Goal: Transaction & Acquisition: Register for event/course

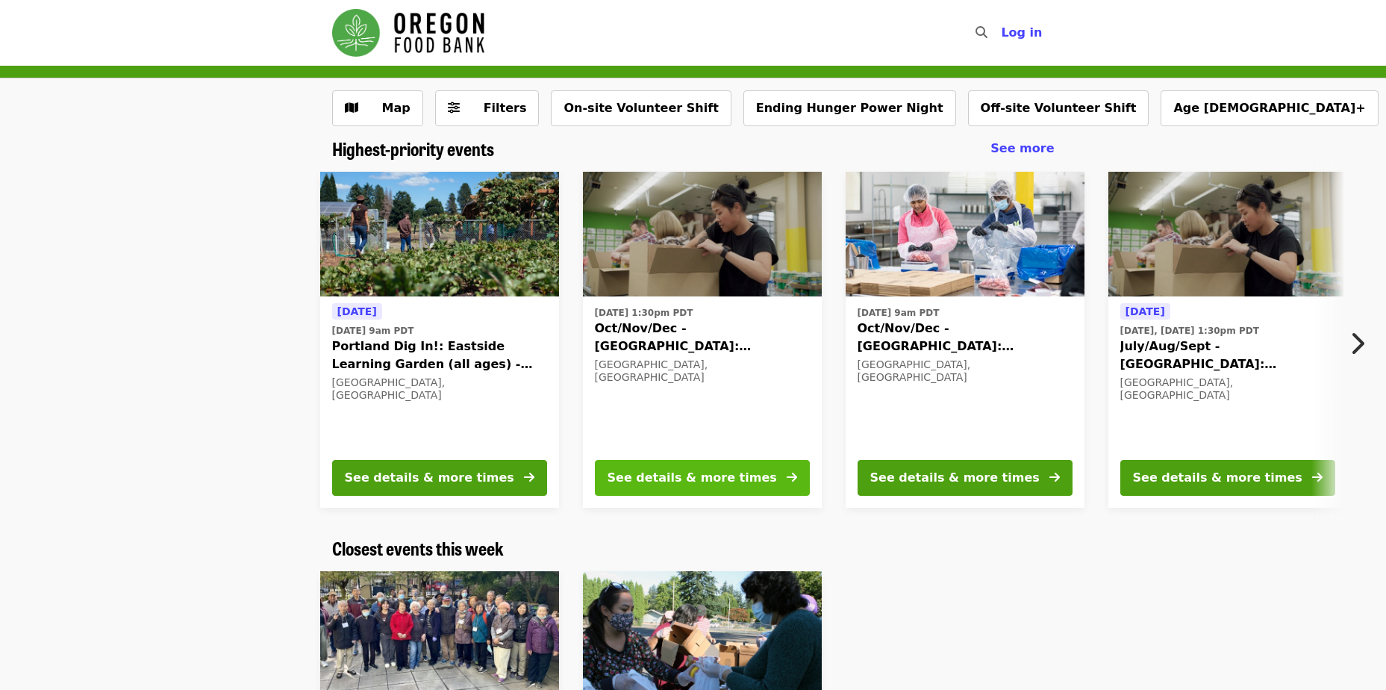
click at [685, 485] on div "See details & more times" at bounding box center [692, 478] width 169 height 18
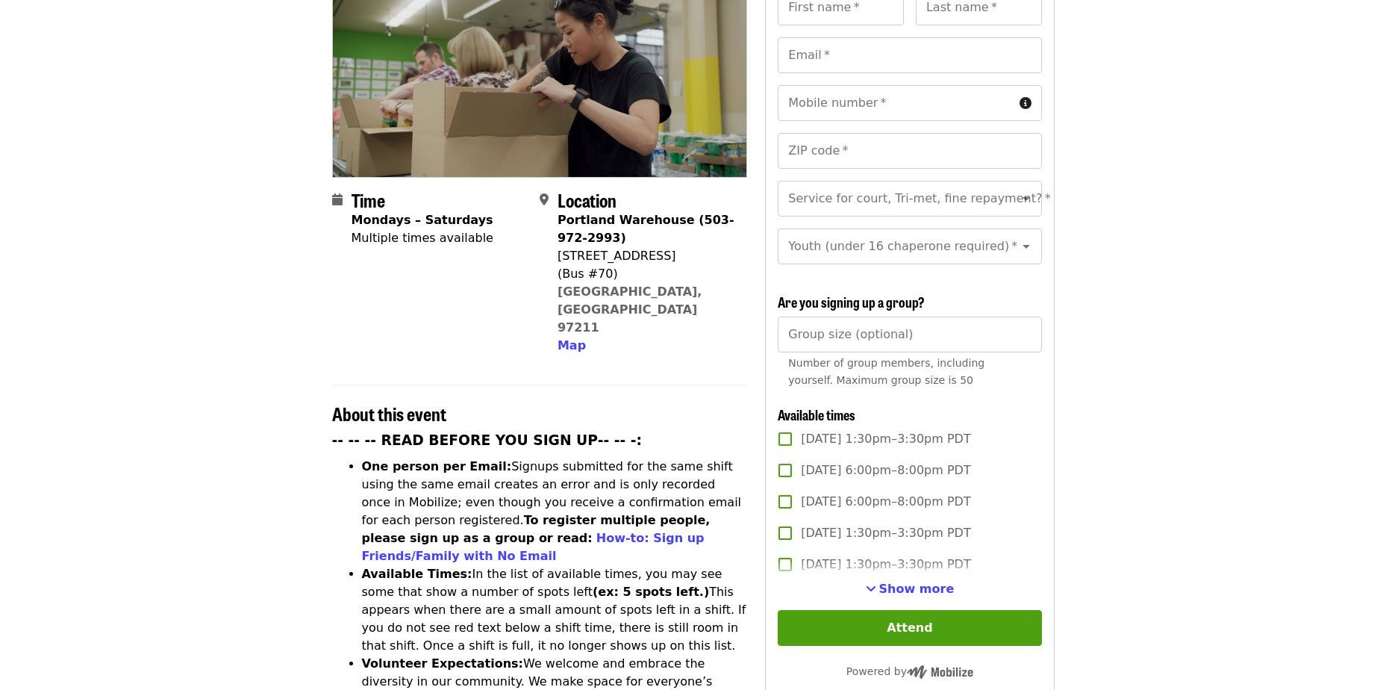
scroll to position [224, 0]
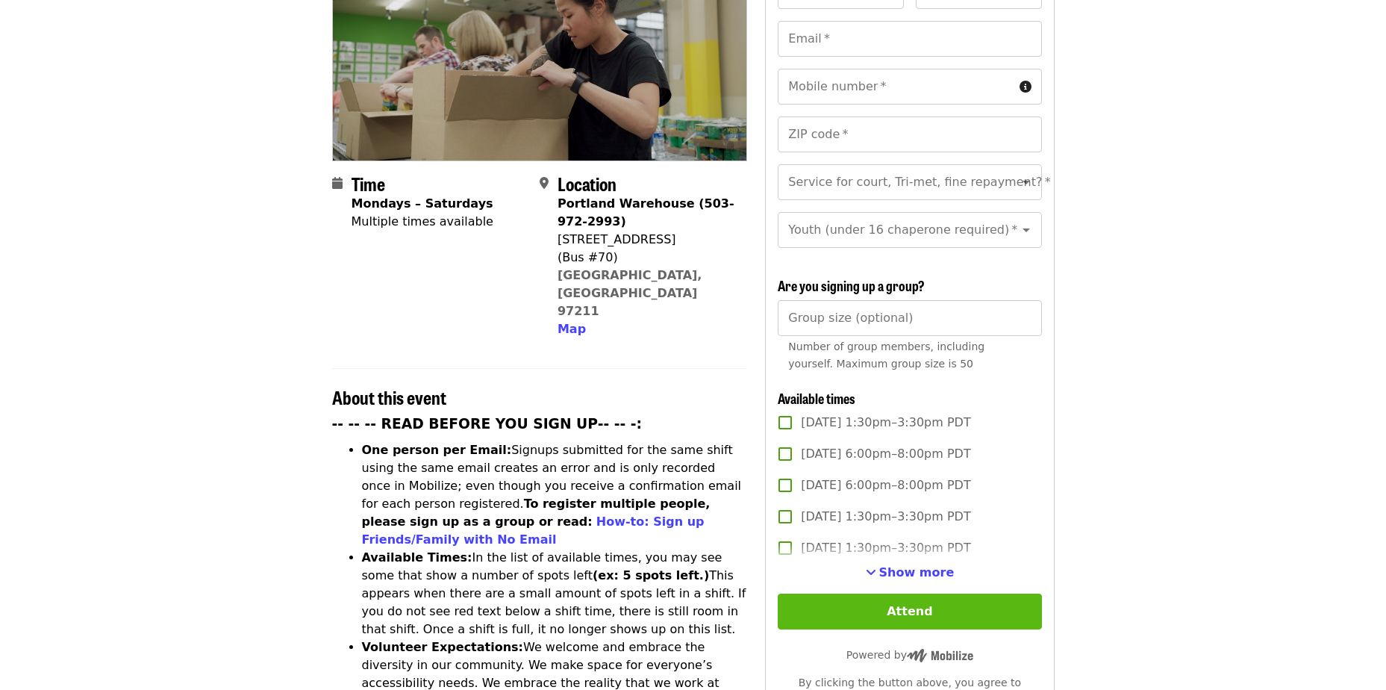
click at [914, 609] on button "Attend" at bounding box center [910, 611] width 264 height 36
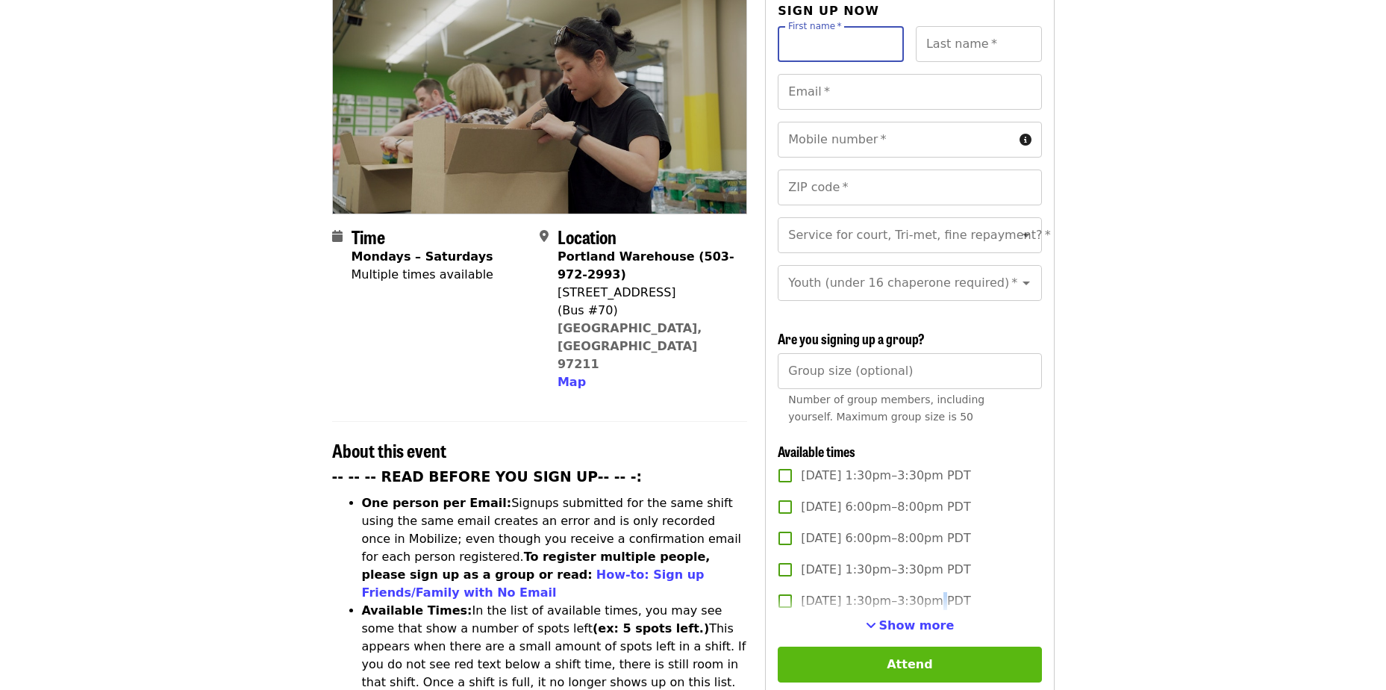
click at [914, 609] on label "[DATE] 1:30pm–3:30pm PDT" at bounding box center [900, 600] width 260 height 31
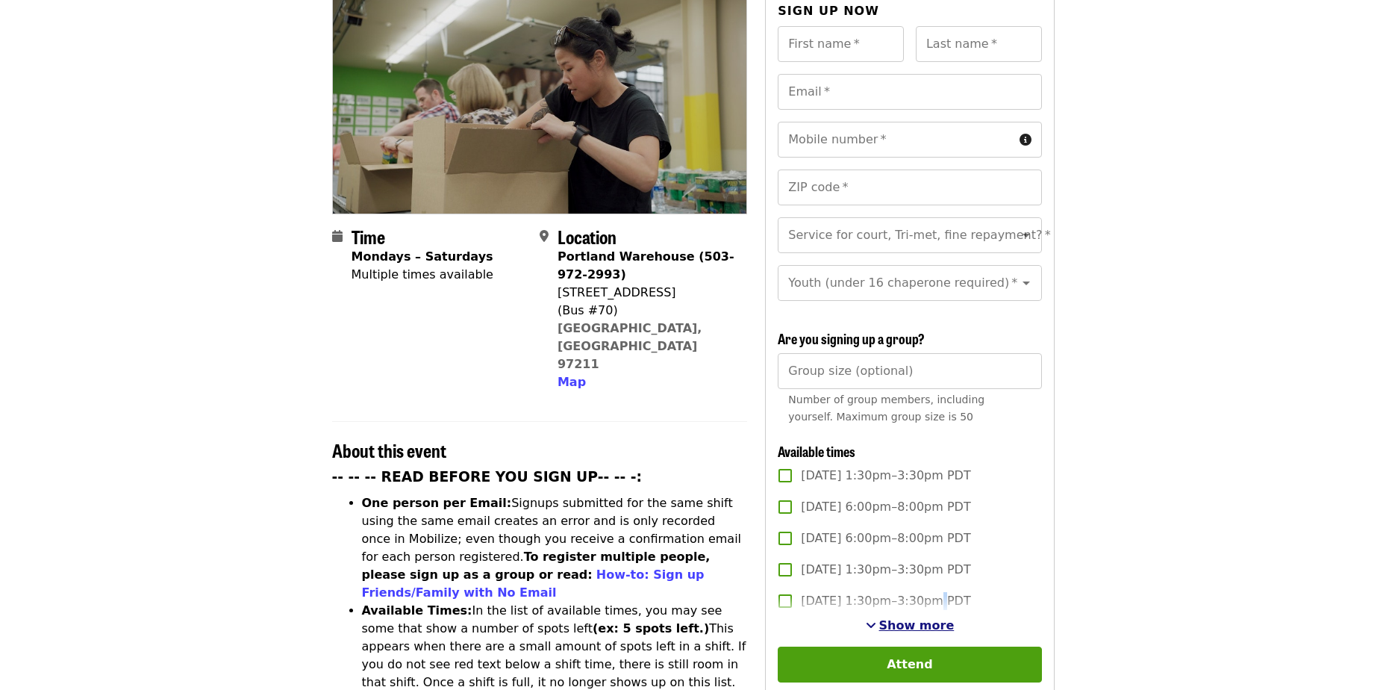
click at [932, 618] on span "Show more" at bounding box center [916, 625] width 75 height 14
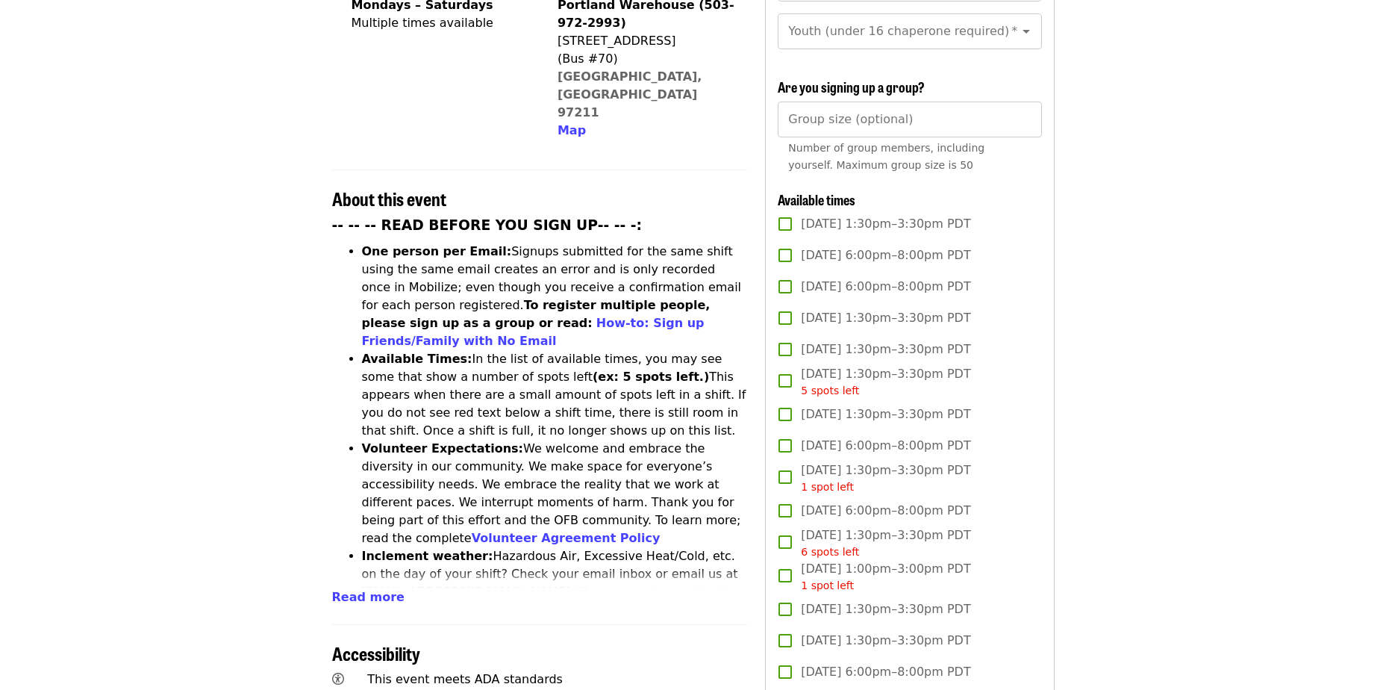
scroll to position [246, 0]
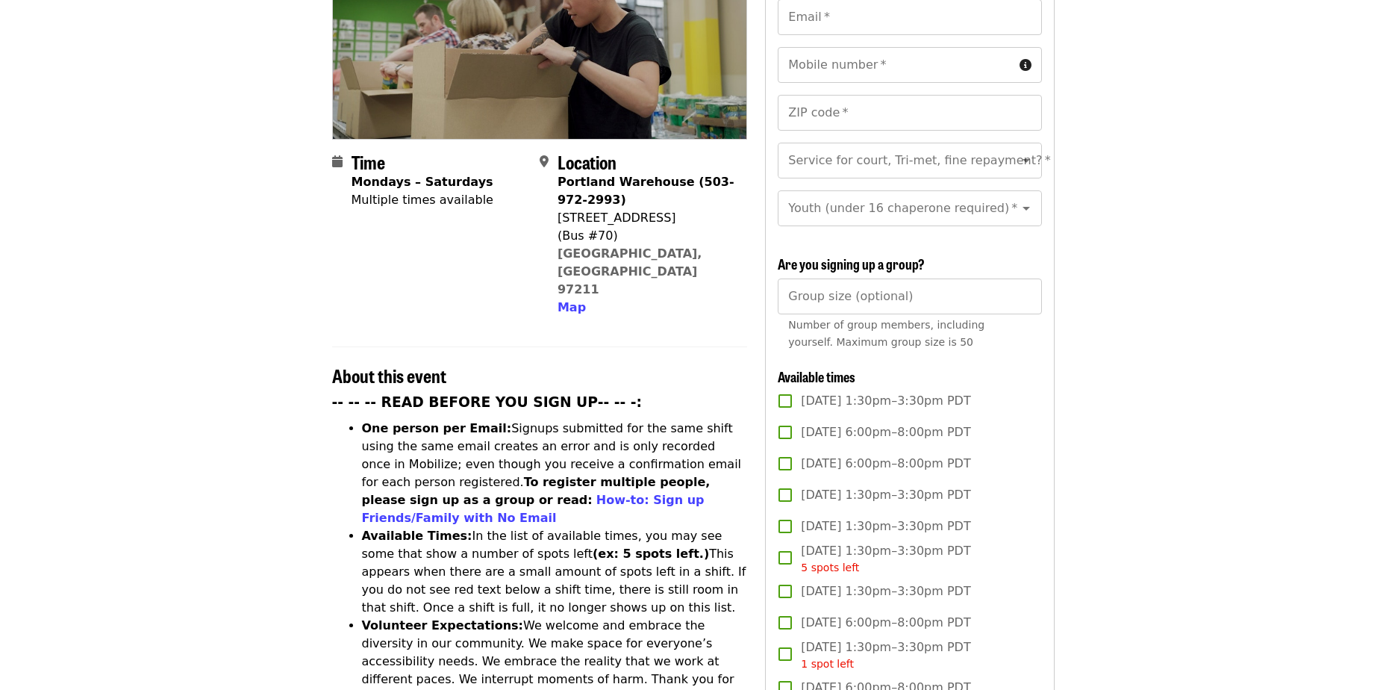
click at [871, 296] on input "Group size (optional)" at bounding box center [910, 296] width 264 height 36
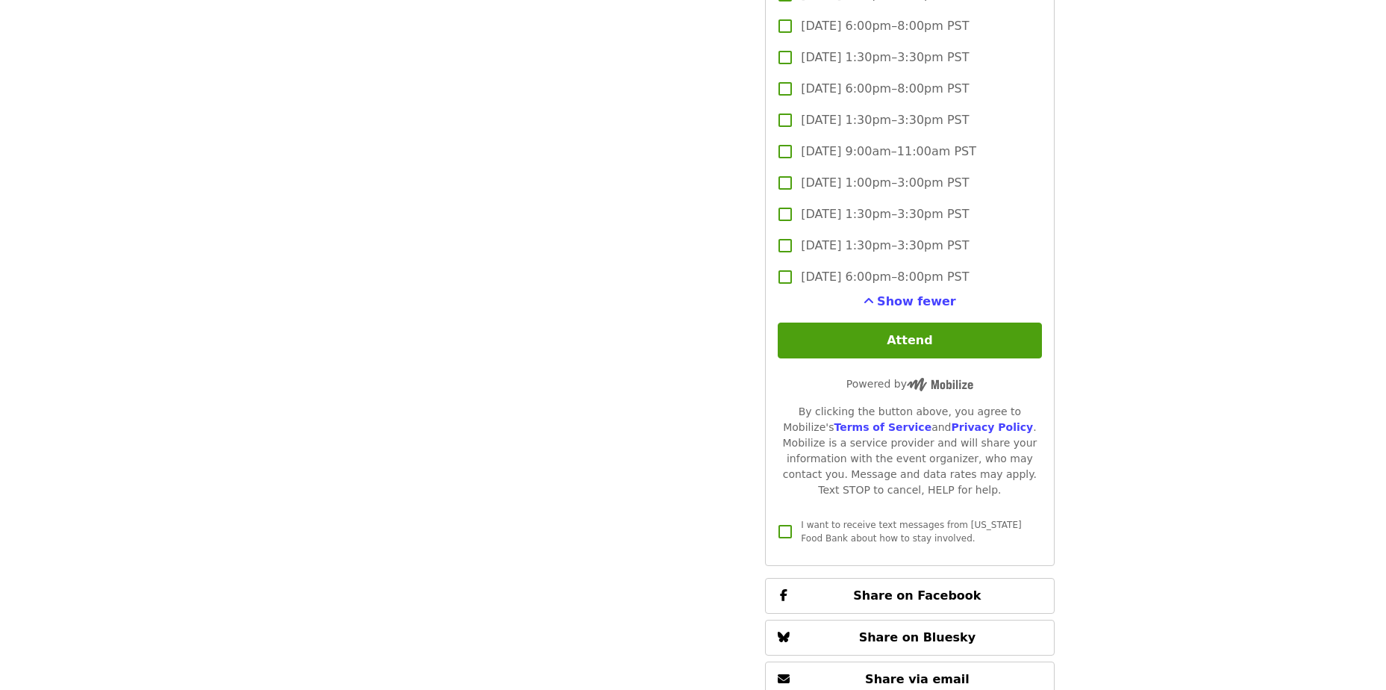
scroll to position [3530, 0]
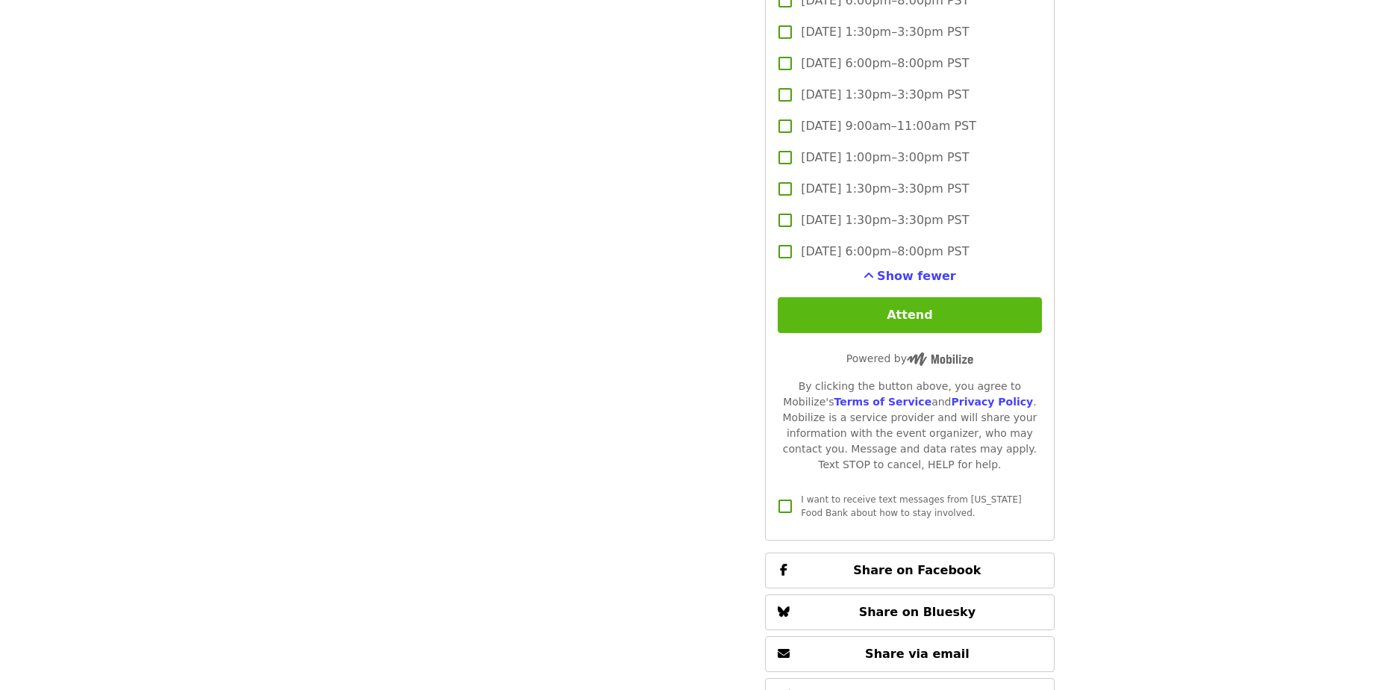
type input "**"
click at [907, 313] on button "Attend" at bounding box center [910, 315] width 264 height 36
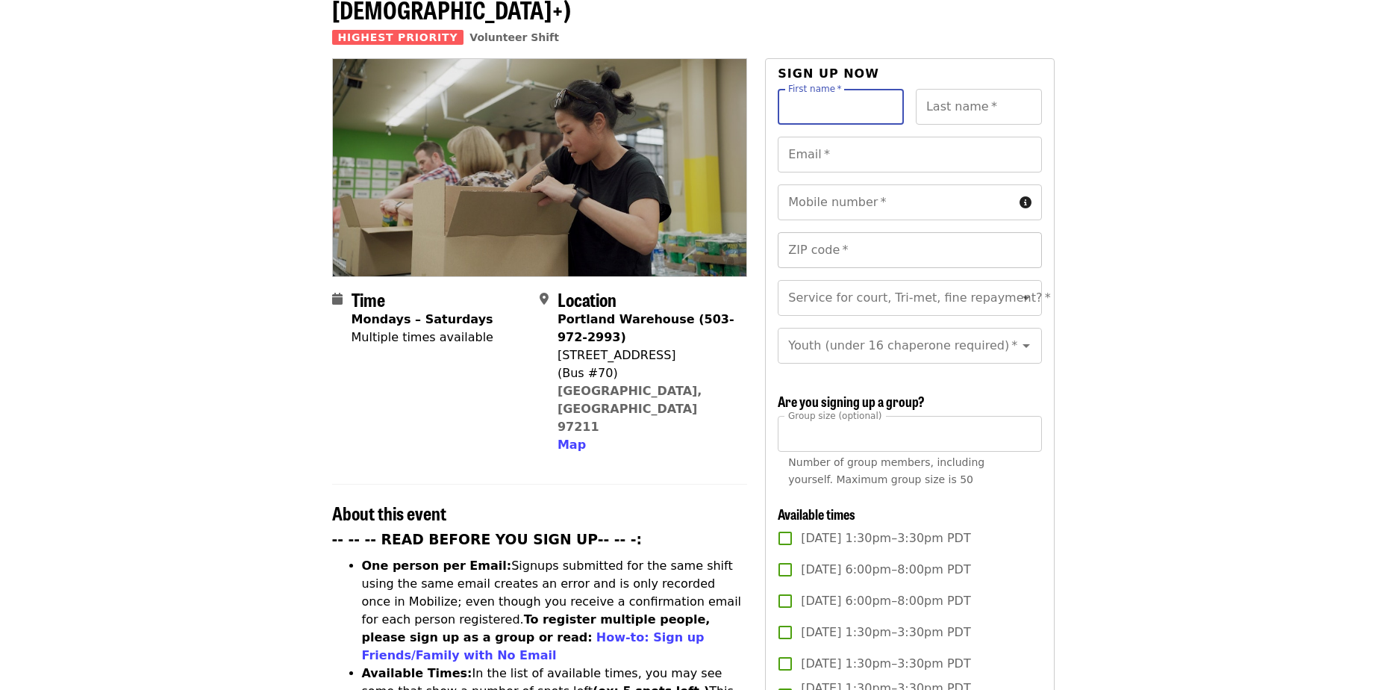
scroll to position [22, 0]
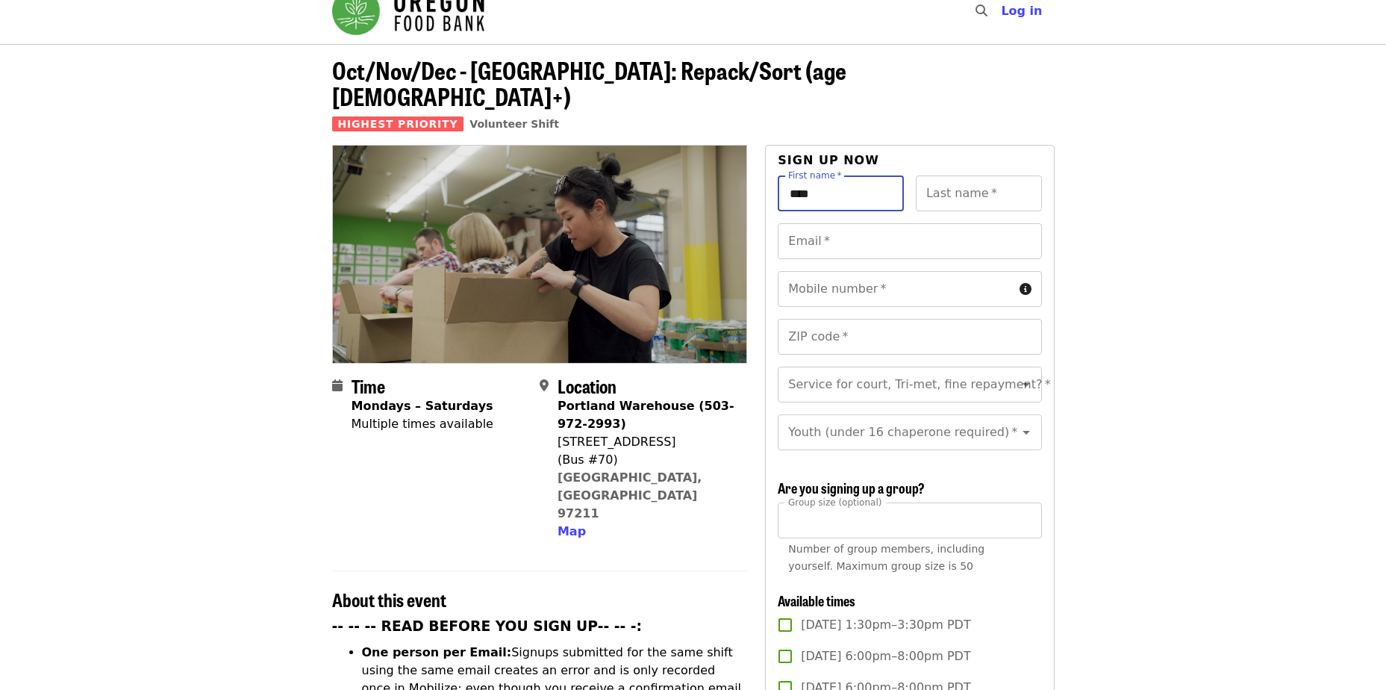
type input "****"
type input "*****"
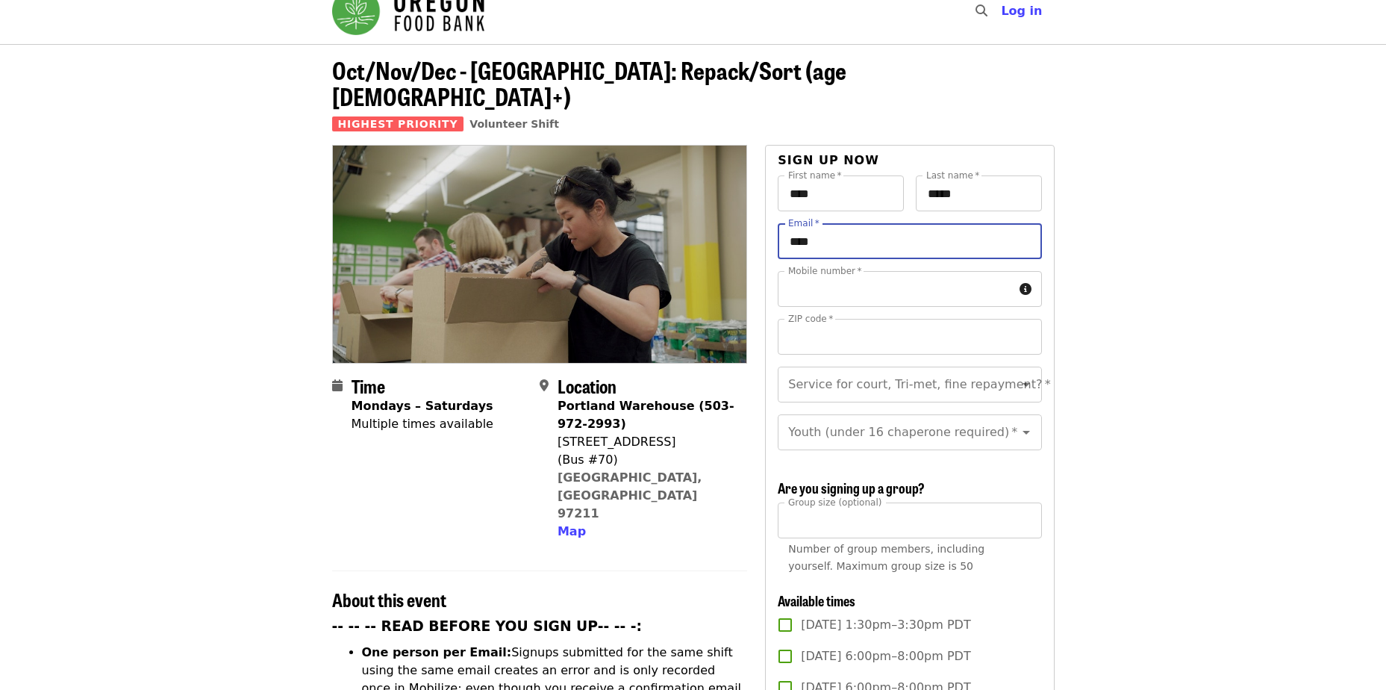
type input "**********"
type input "*****"
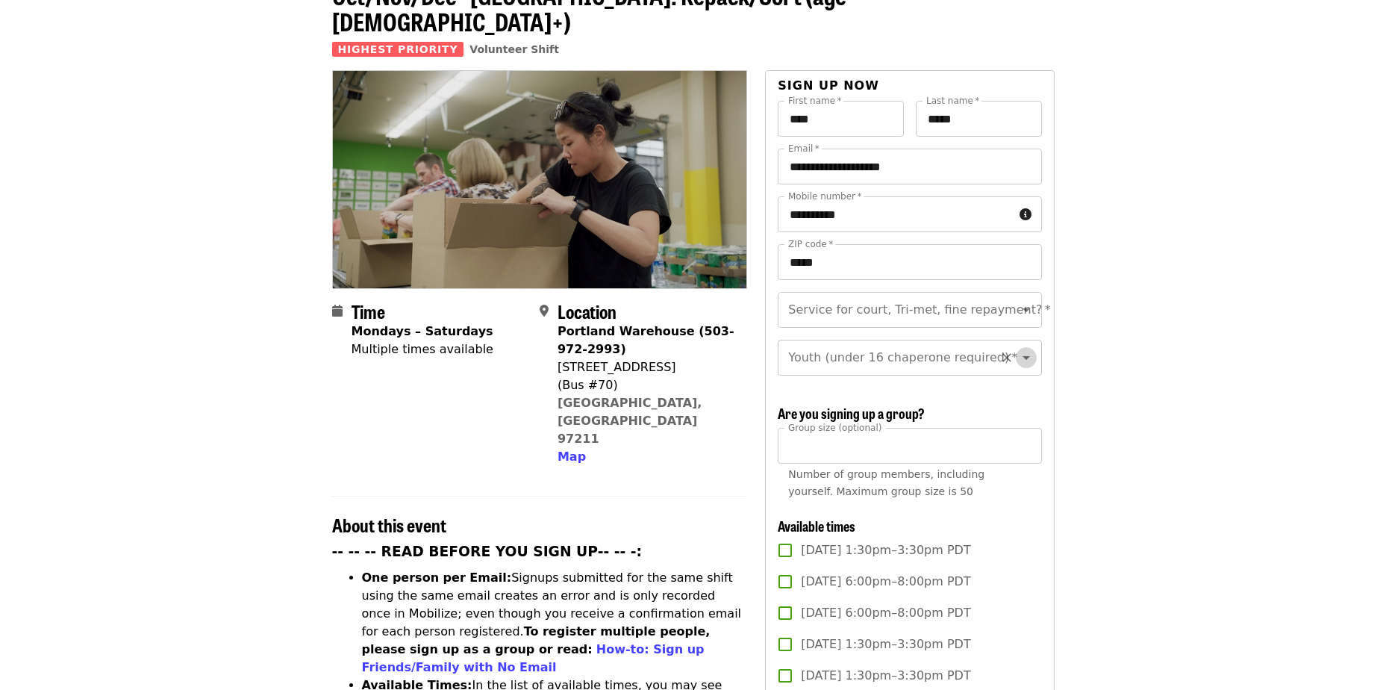
click at [1017, 349] on icon "Open" at bounding box center [1026, 358] width 18 height 18
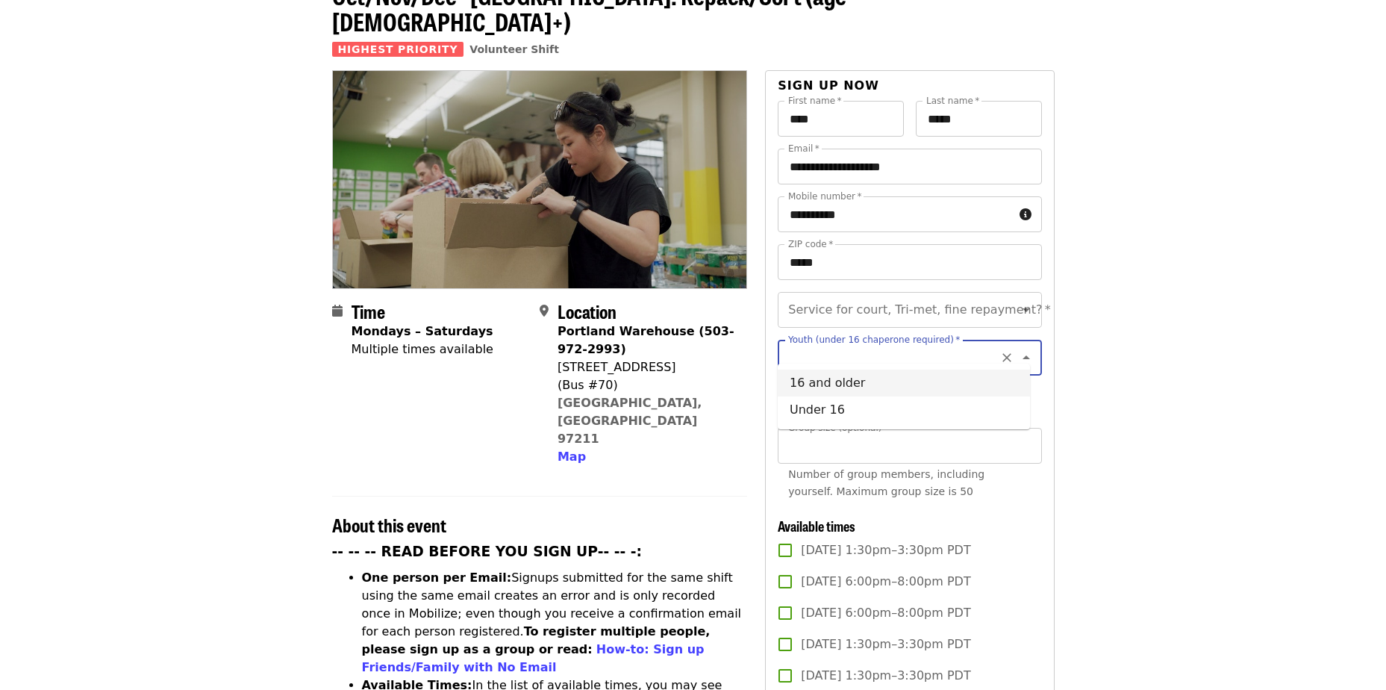
click at [852, 384] on li "16 and older" at bounding box center [904, 383] width 252 height 27
type input "**********"
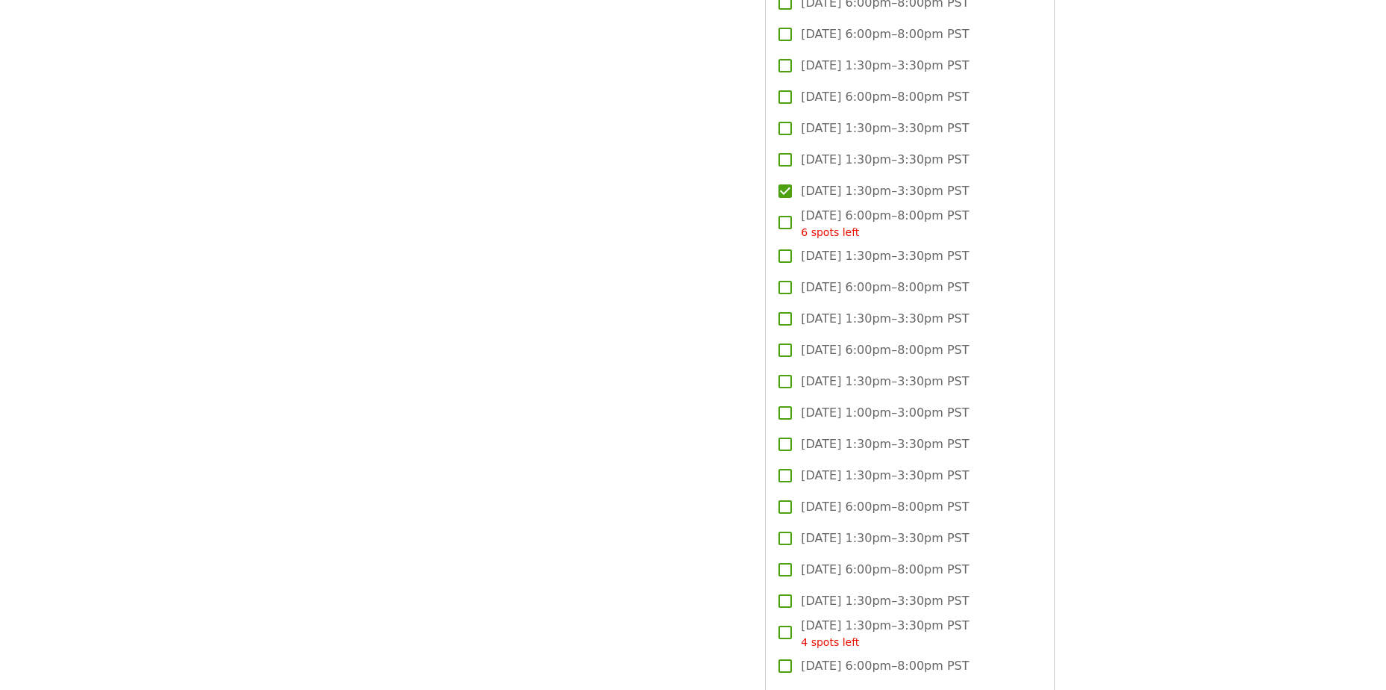
scroll to position [2239, 0]
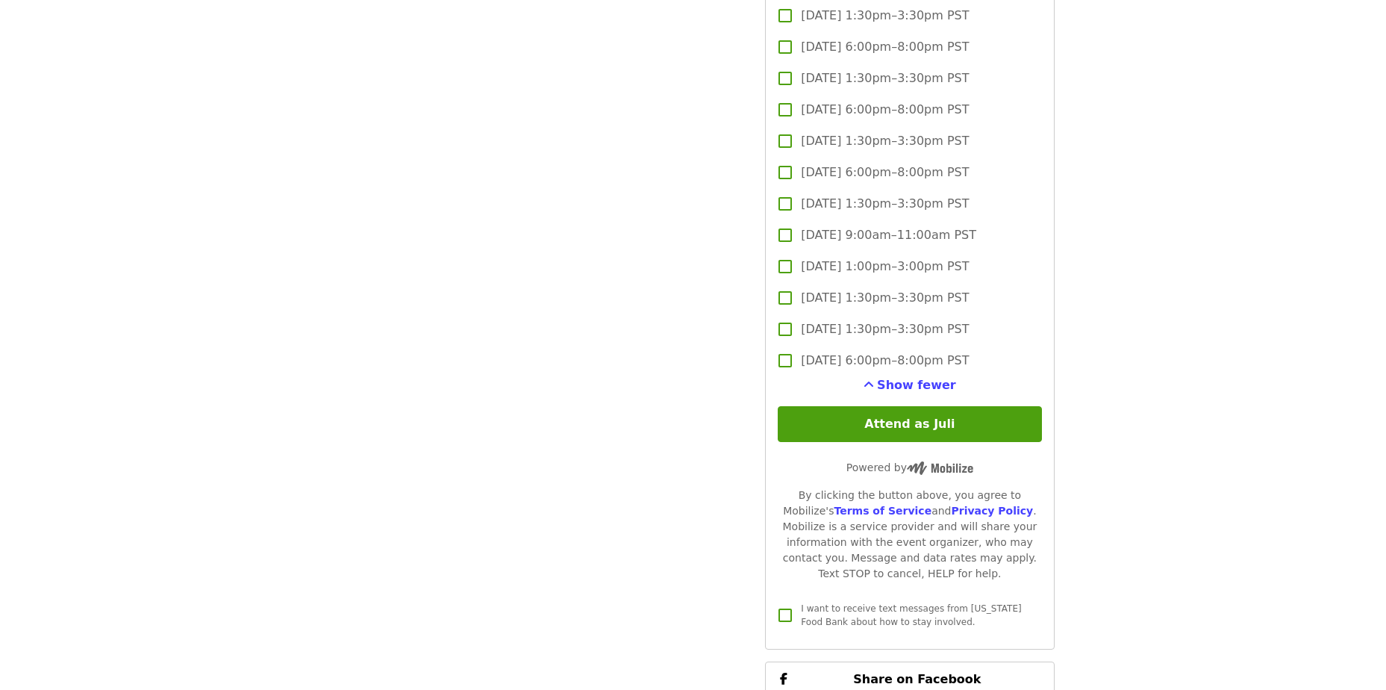
scroll to position [3426, 0]
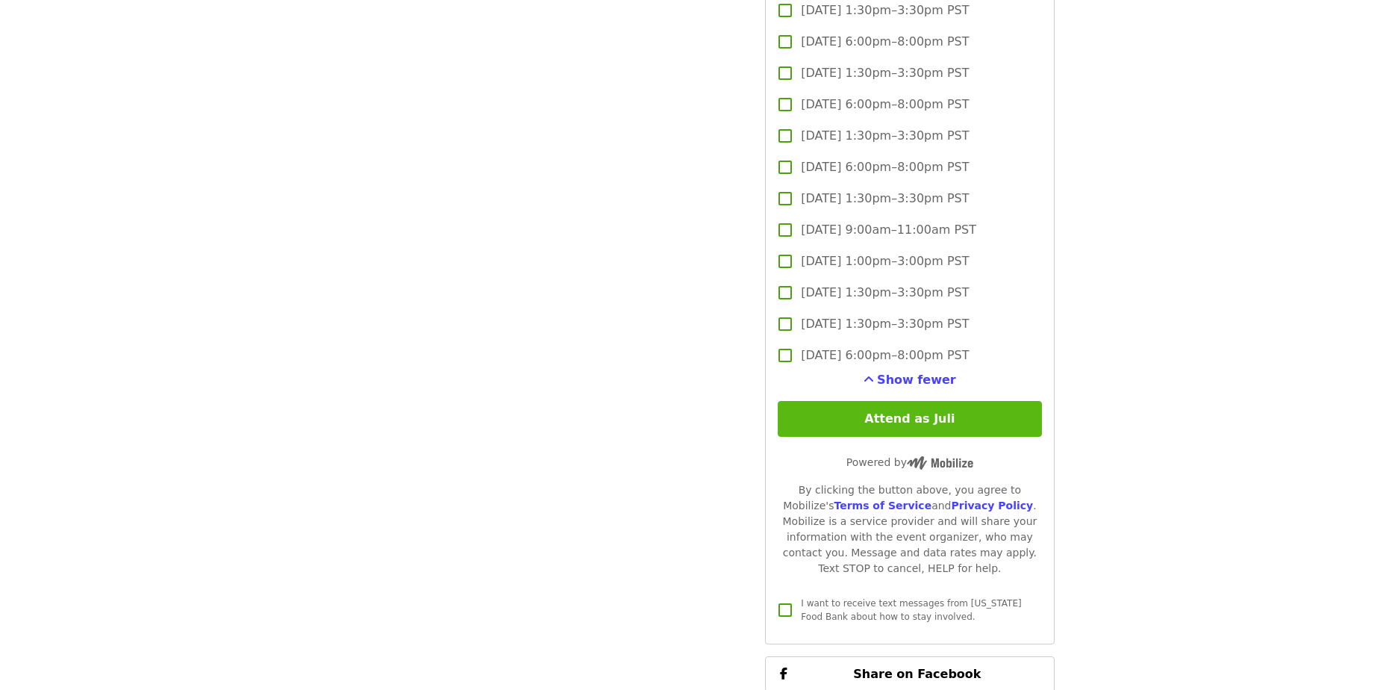
click at [888, 421] on button "Attend as Juli" at bounding box center [910, 419] width 264 height 36
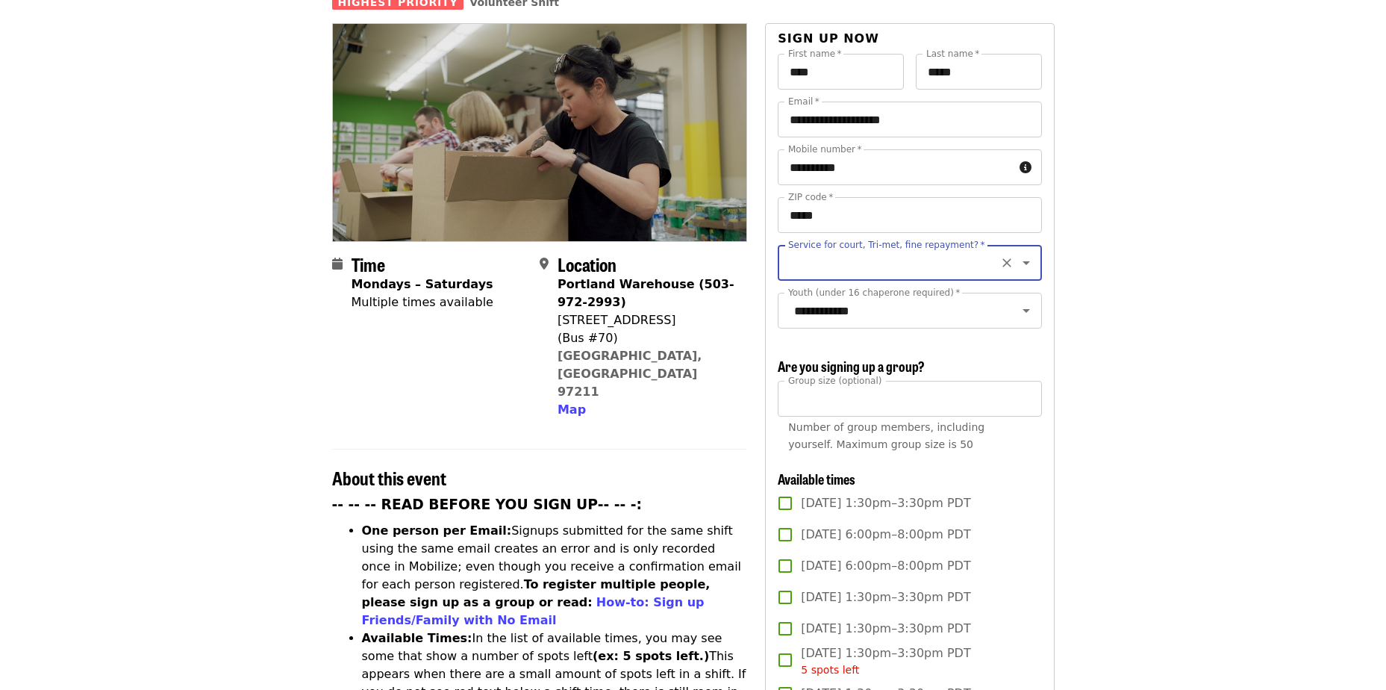
scroll to position [142, 0]
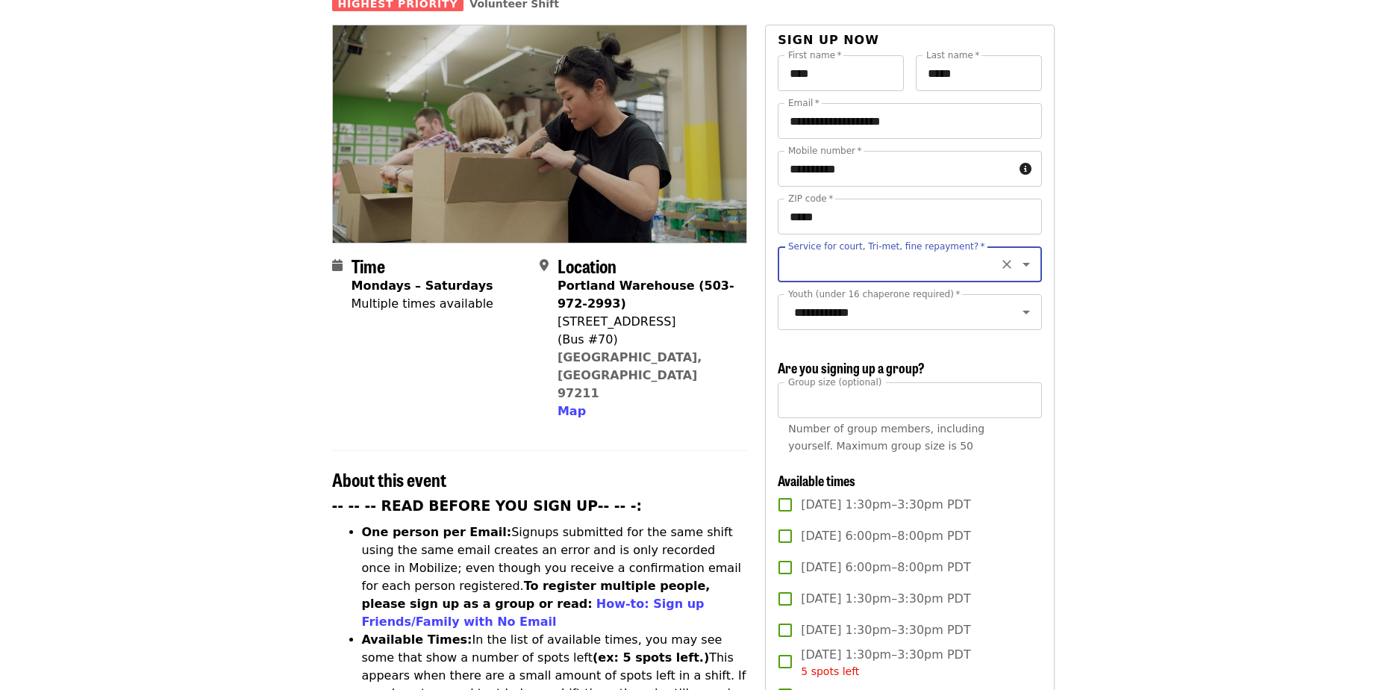
click at [823, 250] on input "Service for court, Tri-met, fine repayment?   *" at bounding box center [891, 264] width 203 height 28
click at [797, 282] on li "No" at bounding box center [904, 278] width 252 height 27
type input "**"
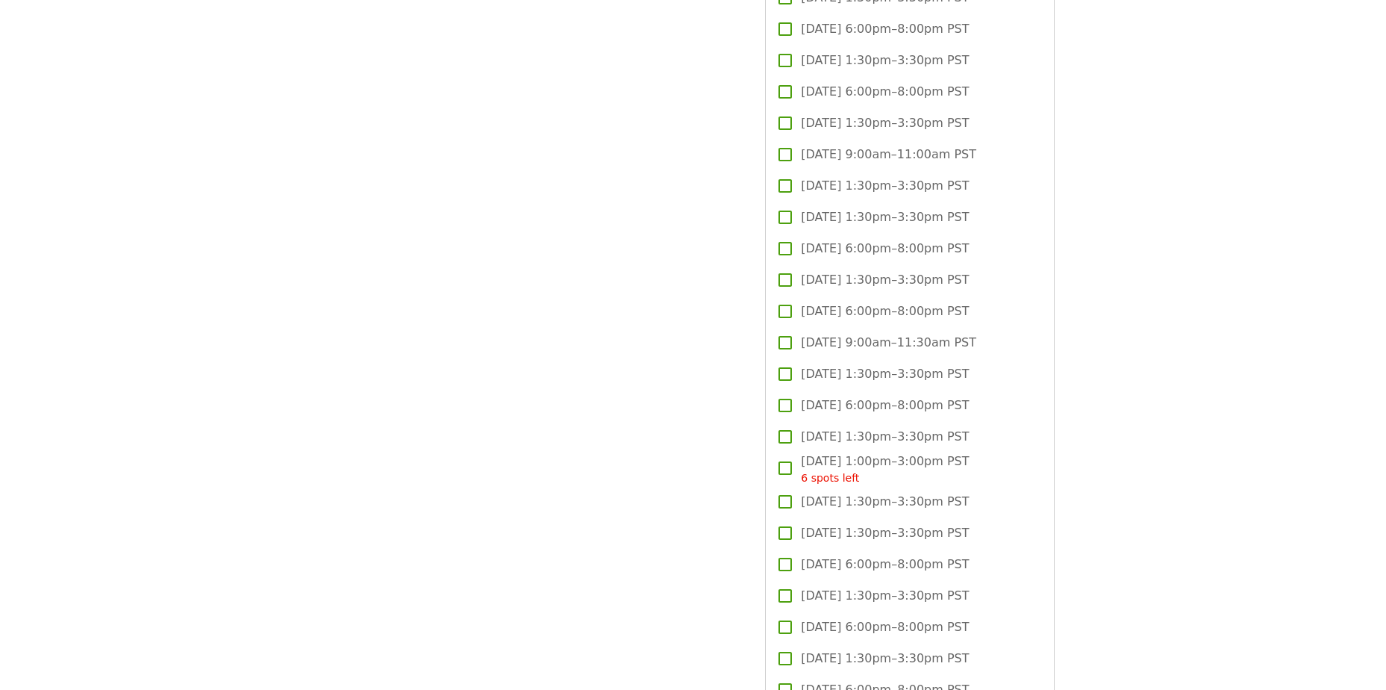
scroll to position [3426, 0]
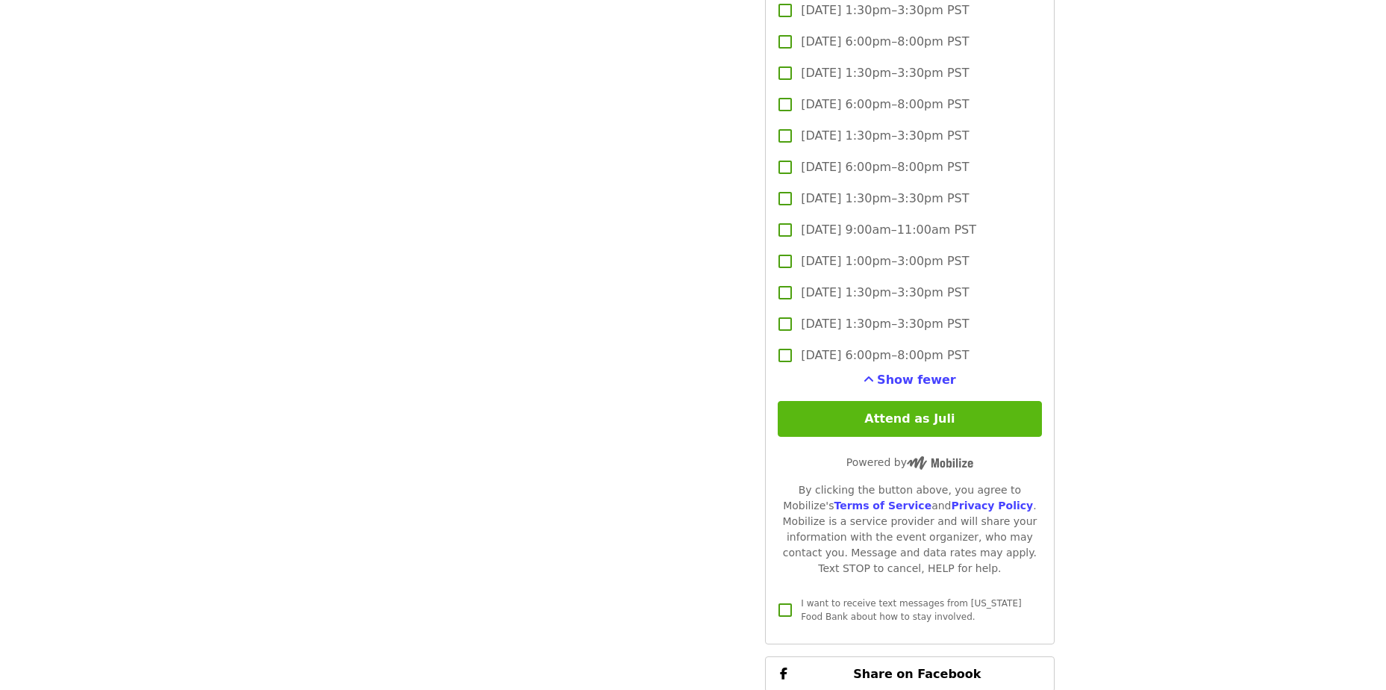
click at [939, 415] on button "Attend as Juli" at bounding box center [910, 419] width 264 height 36
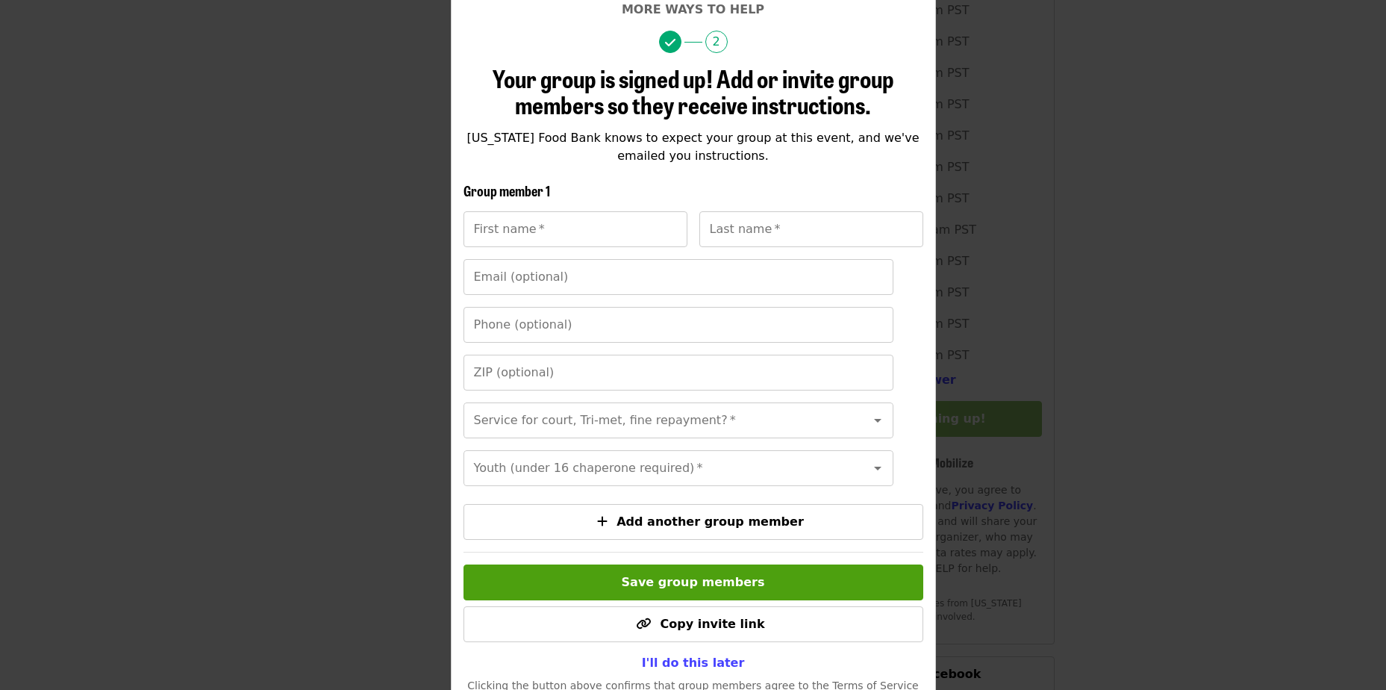
scroll to position [149, 0]
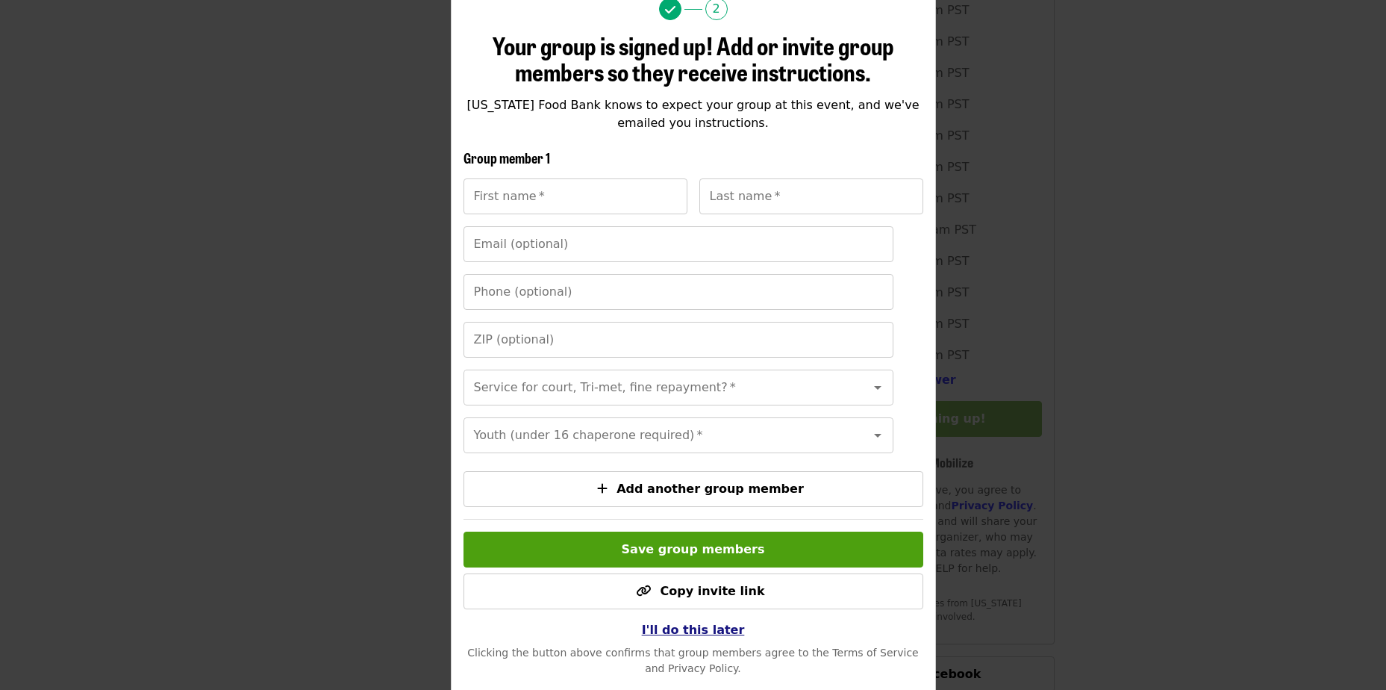
click at [688, 637] on span "I'll do this later" at bounding box center [693, 630] width 103 height 14
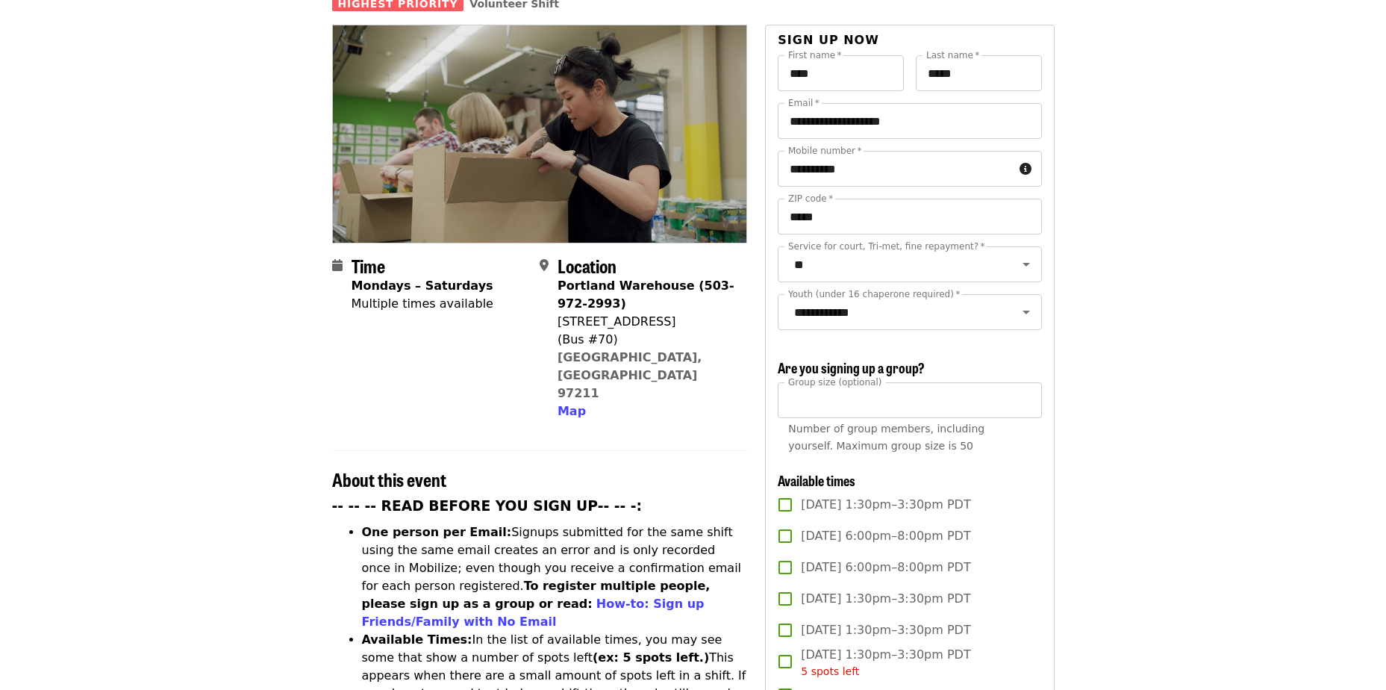
scroll to position [0, 0]
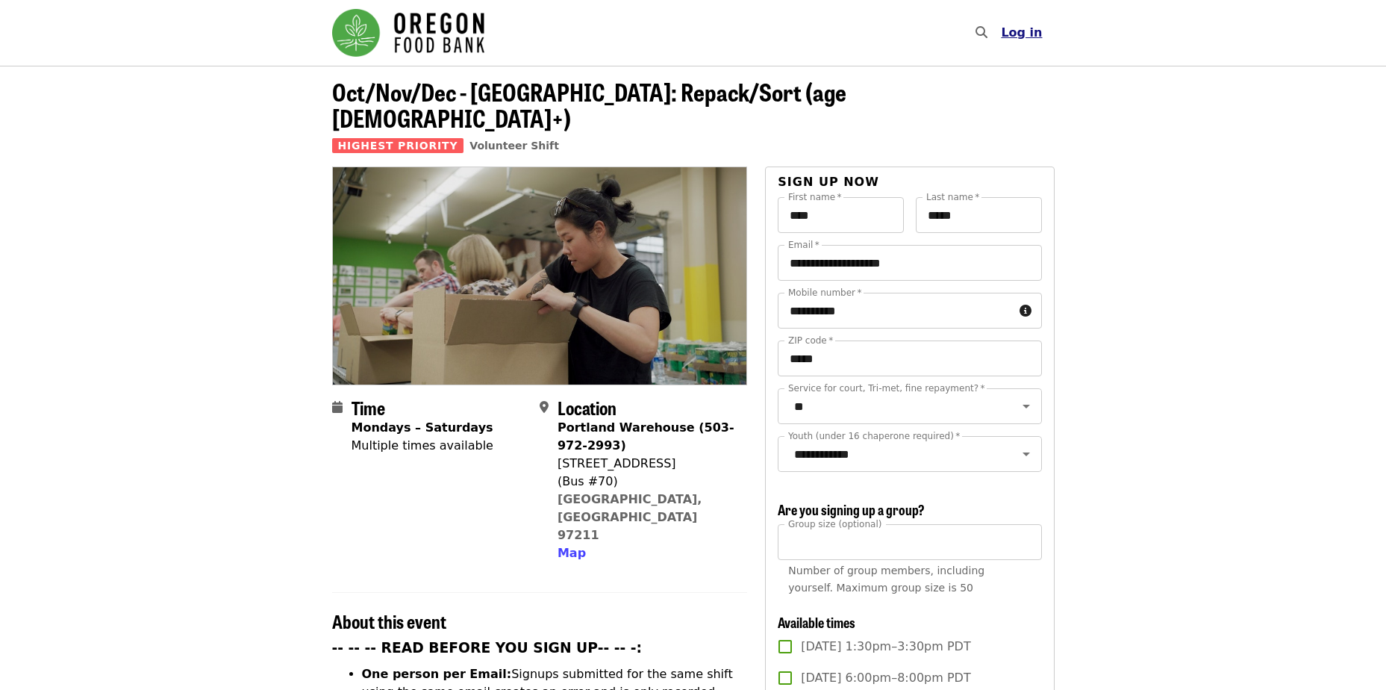
click at [1027, 29] on span "Log in" at bounding box center [1021, 32] width 41 height 14
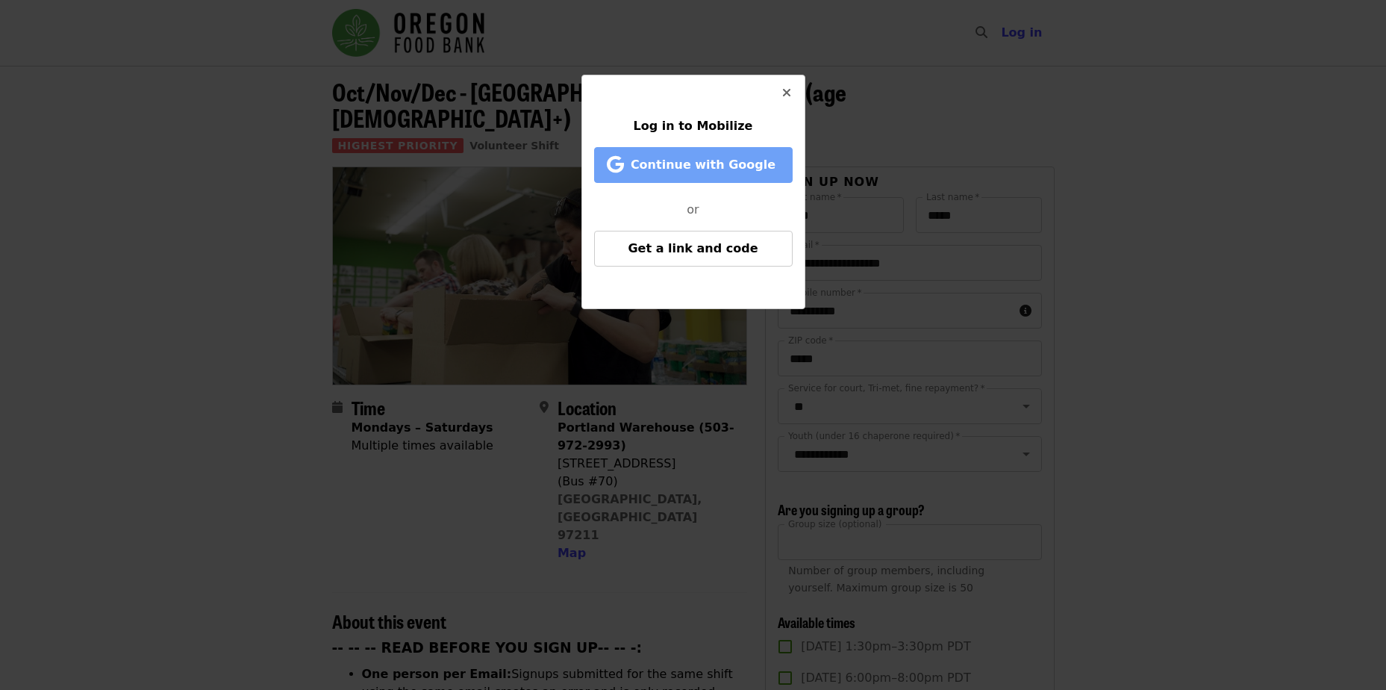
click at [706, 171] on span "Continue with Google" at bounding box center [703, 165] width 145 height 14
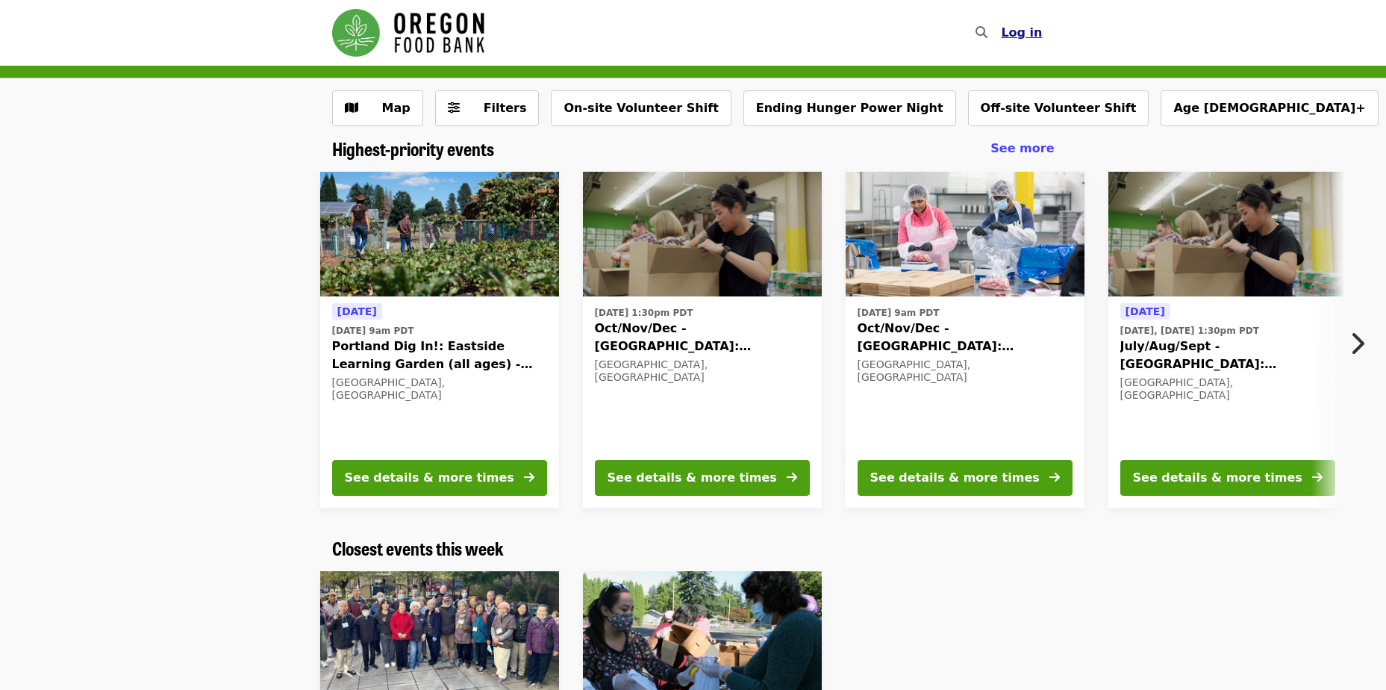
click at [1023, 41] on button "Log in" at bounding box center [1021, 33] width 65 height 30
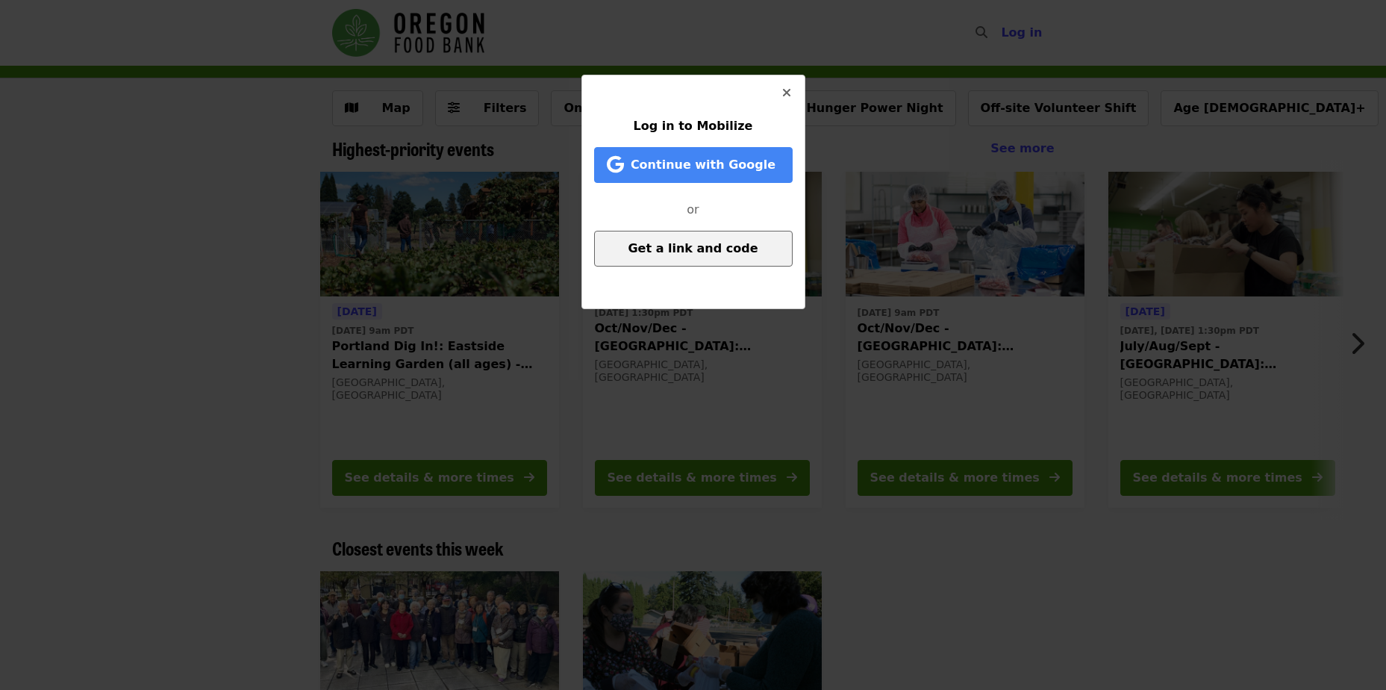
click at [685, 250] on span "Get a link and code" at bounding box center [693, 248] width 130 height 14
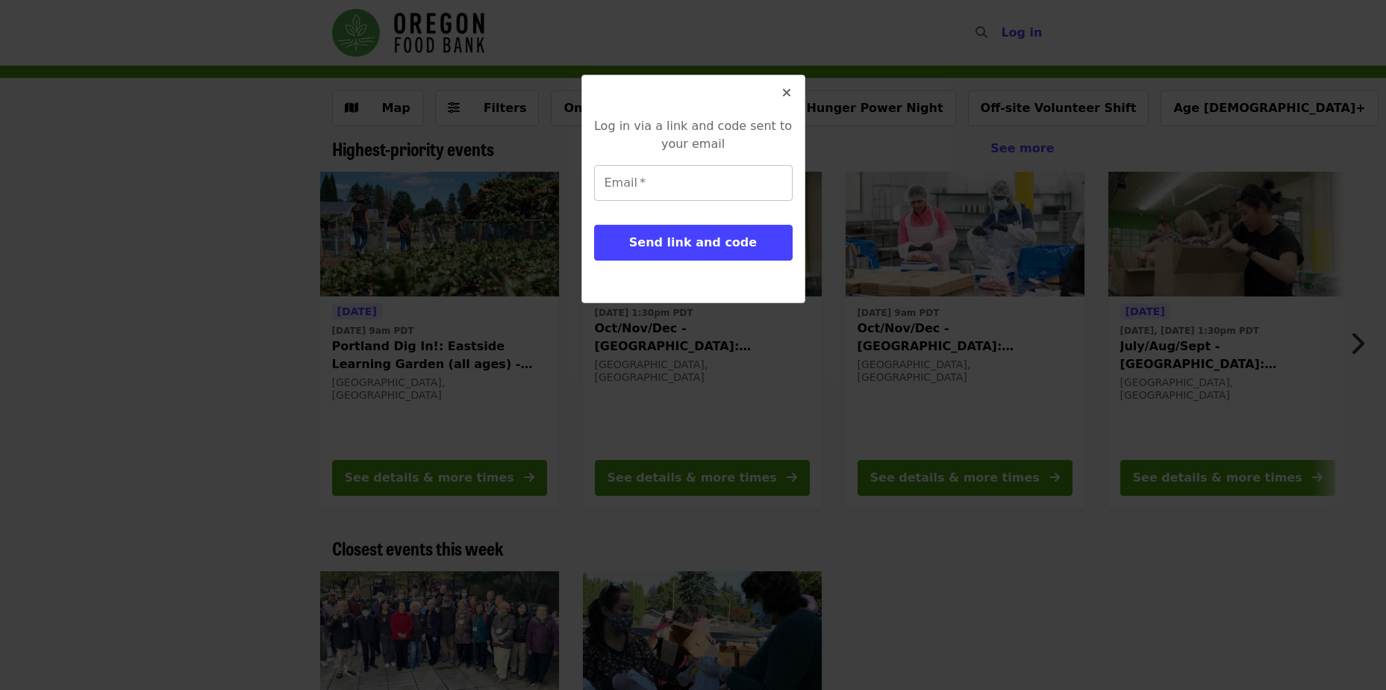
click at [661, 193] on input "Email   *" at bounding box center [693, 183] width 199 height 36
type input "**********"
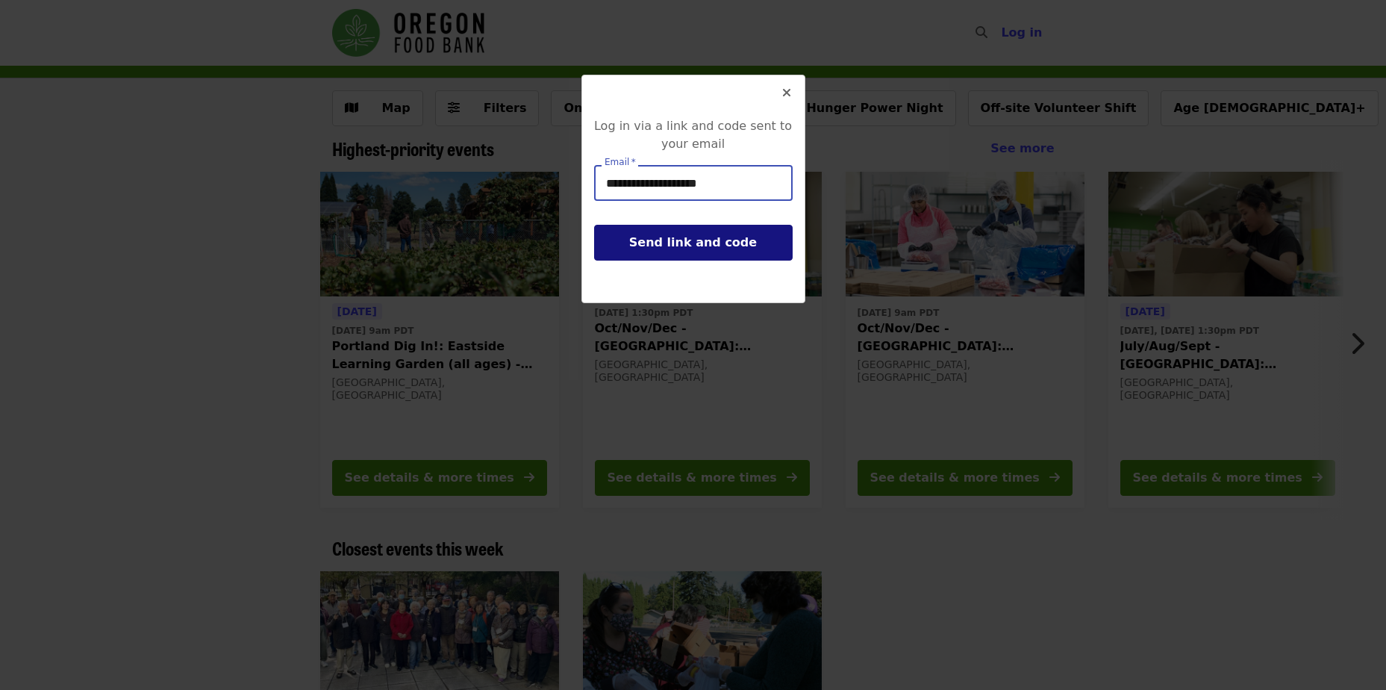
click at [676, 246] on span "Send link and code" at bounding box center [693, 242] width 128 height 14
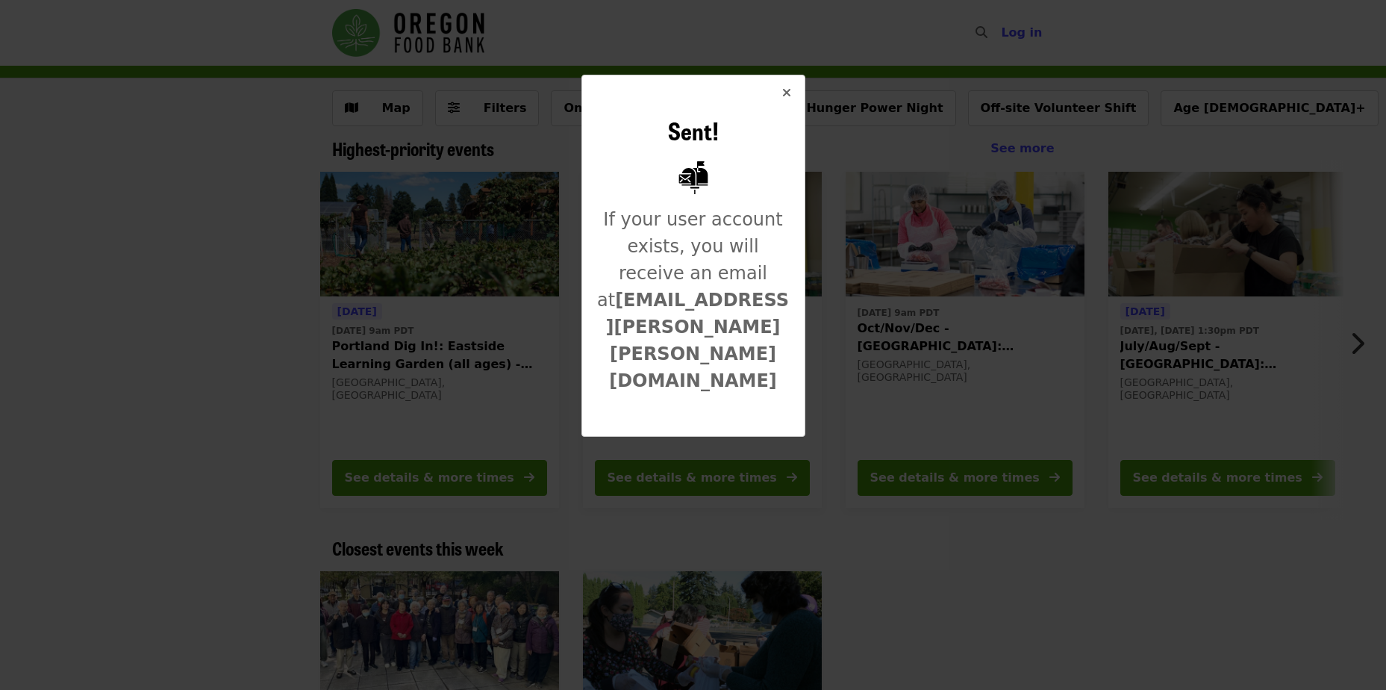
click at [1012, 575] on div "Sent! If your user account exists, you will receive an email at [EMAIL_ADDRESS]…" at bounding box center [693, 345] width 1386 height 690
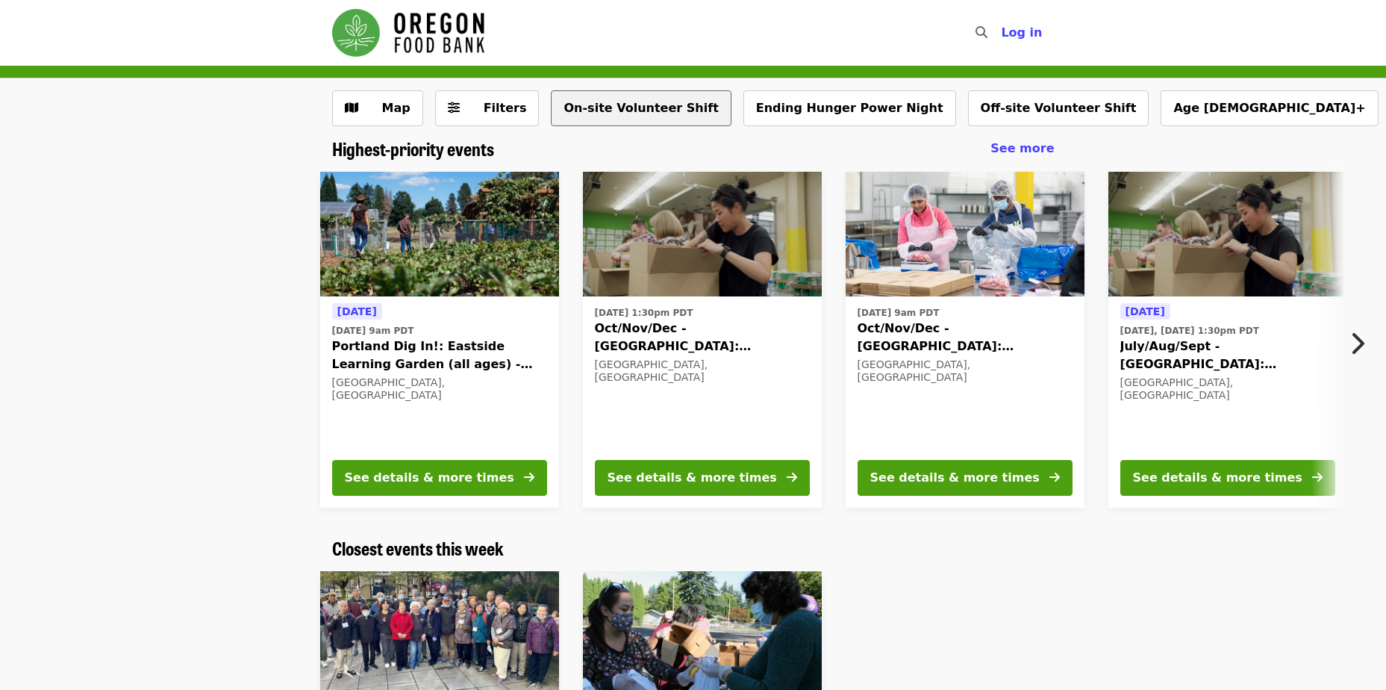
click at [626, 106] on button "On-site Volunteer Shift" at bounding box center [641, 108] width 180 height 36
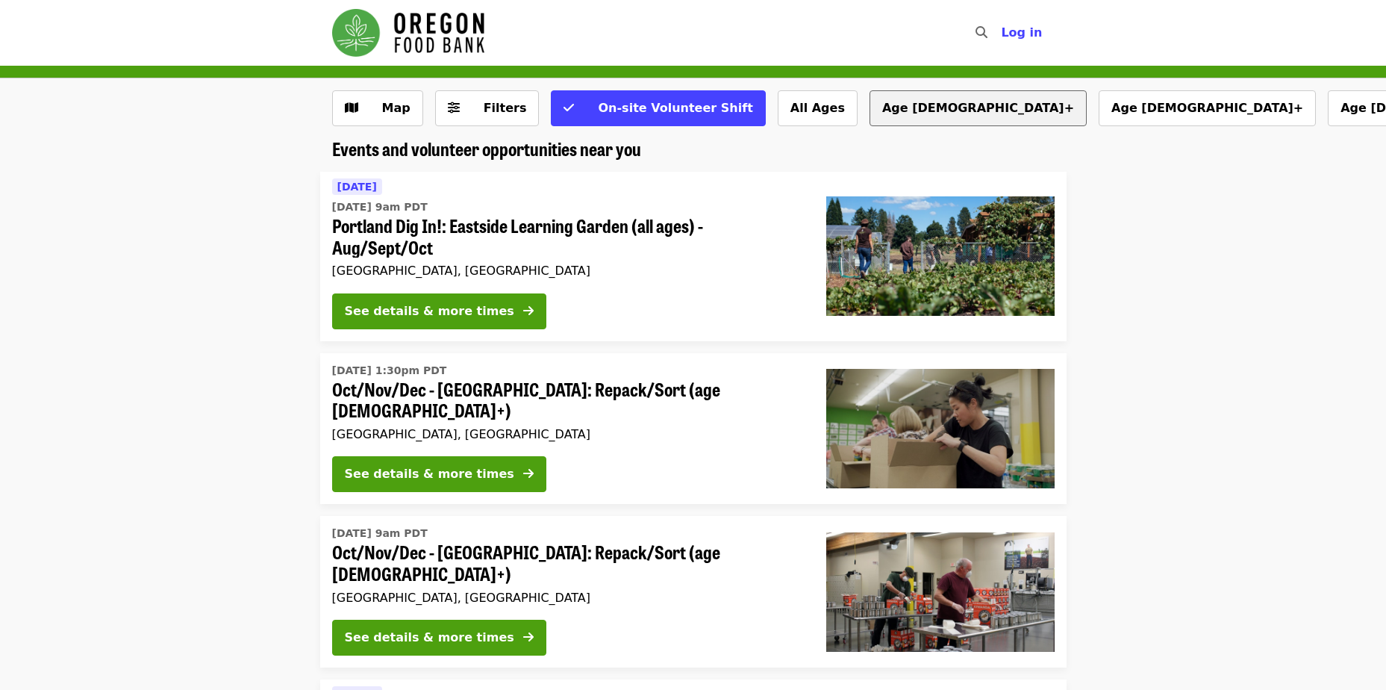
click at [870, 109] on button "Age [DEMOGRAPHIC_DATA]+" at bounding box center [978, 108] width 217 height 36
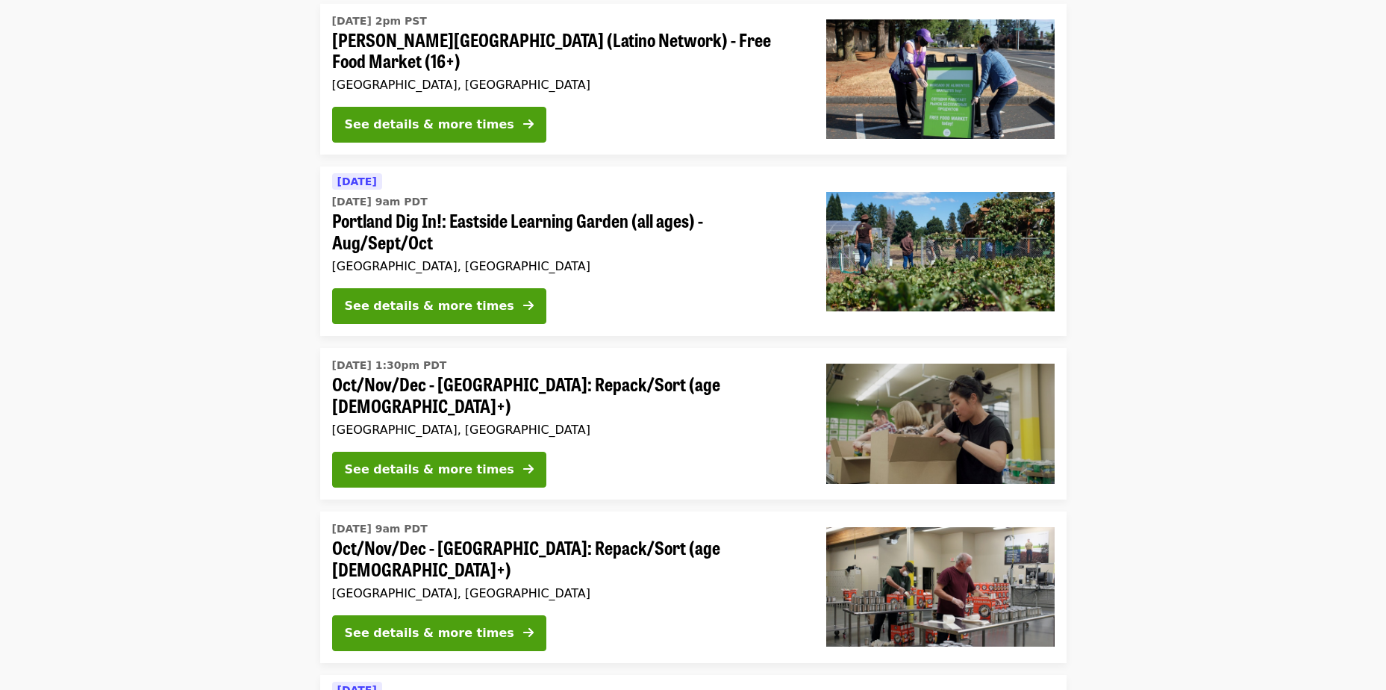
scroll to position [373, 0]
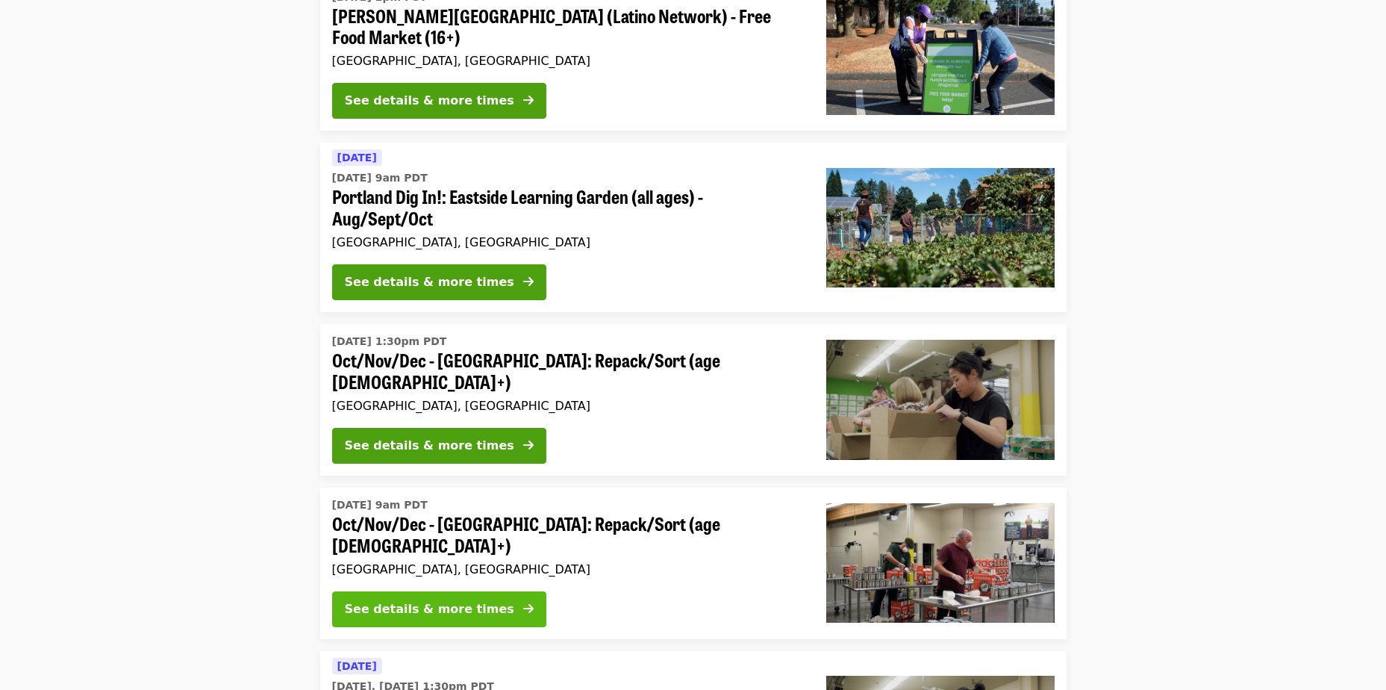
click at [462, 600] on div "See details & more times" at bounding box center [429, 609] width 169 height 18
